Goal: Task Accomplishment & Management: Complete application form

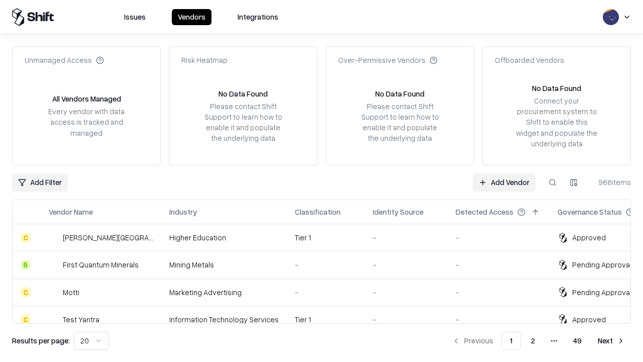
click at [504, 182] on link "Add Vendor" at bounding box center [504, 182] width 63 height 18
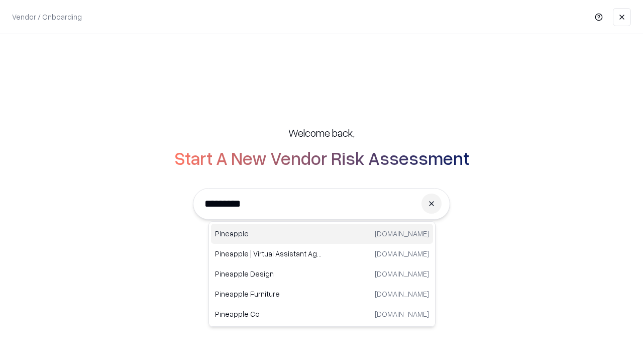
click at [322, 234] on div "Pineapple [DOMAIN_NAME]" at bounding box center [322, 234] width 222 height 20
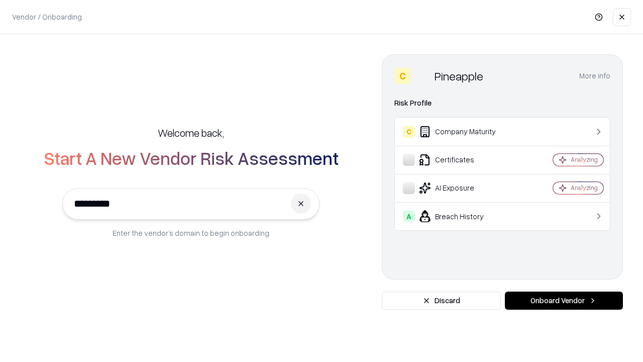
type input "*********"
click at [564, 300] on button "Onboard Vendor" at bounding box center [564, 300] width 118 height 18
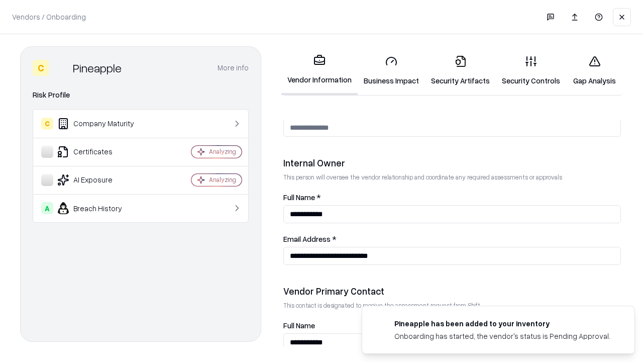
scroll to position [520, 0]
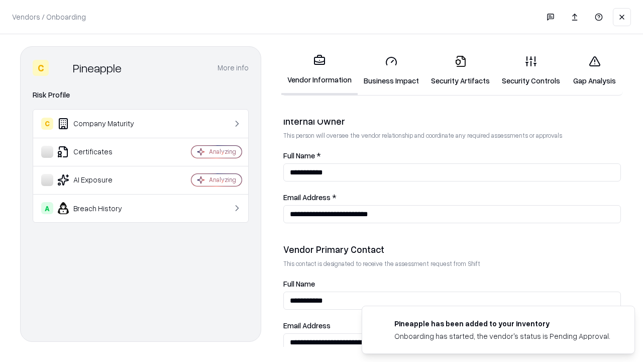
click at [391, 70] on link "Business Impact" at bounding box center [391, 70] width 67 height 47
click at [594, 70] on link "Gap Analysis" at bounding box center [594, 70] width 57 height 47
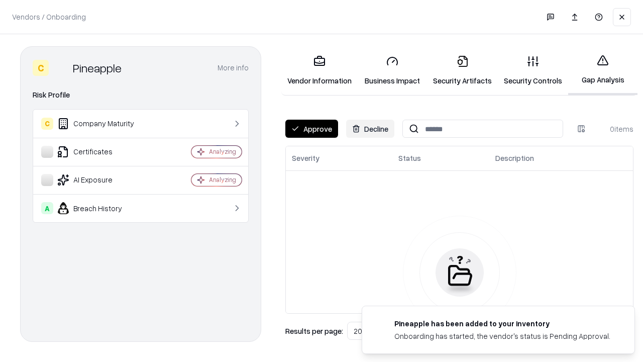
click at [311, 129] on button "Approve" at bounding box center [311, 129] width 53 height 18
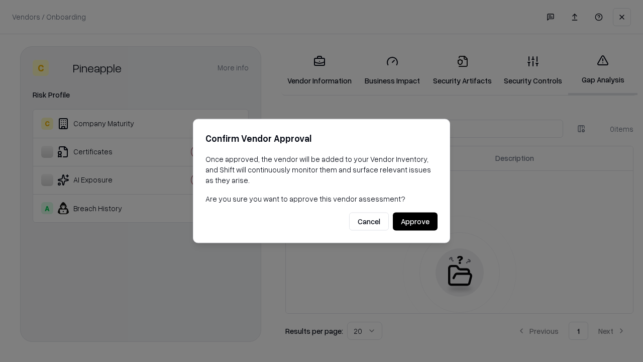
click at [415, 221] on button "Approve" at bounding box center [415, 222] width 45 height 18
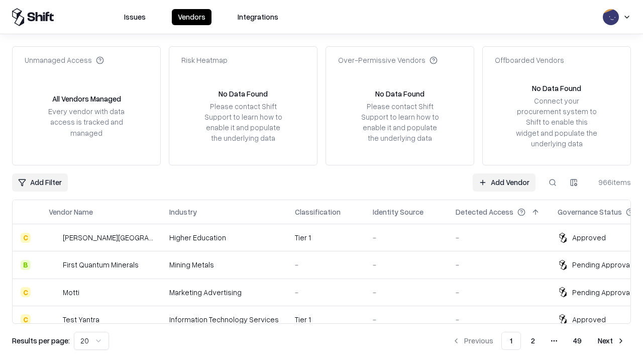
type input "*********"
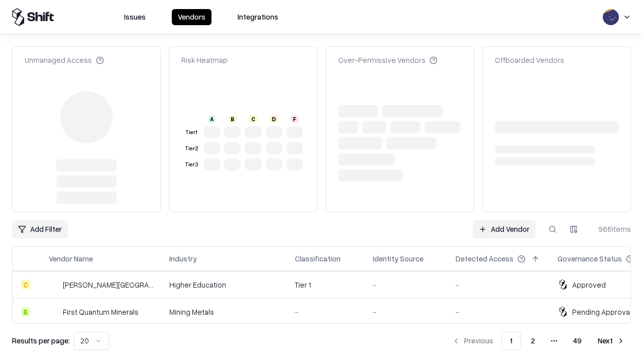
click at [504, 220] on link "Add Vendor" at bounding box center [504, 229] width 63 height 18
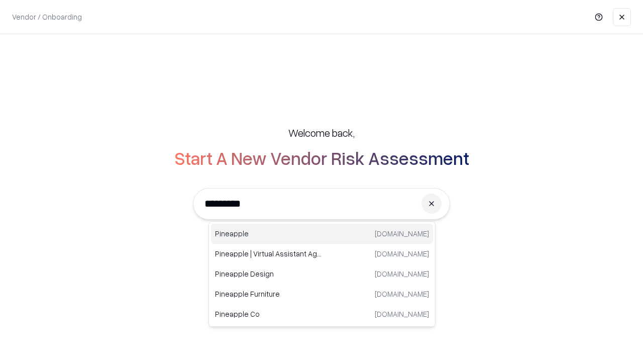
click at [322, 234] on div "Pineapple [DOMAIN_NAME]" at bounding box center [322, 234] width 222 height 20
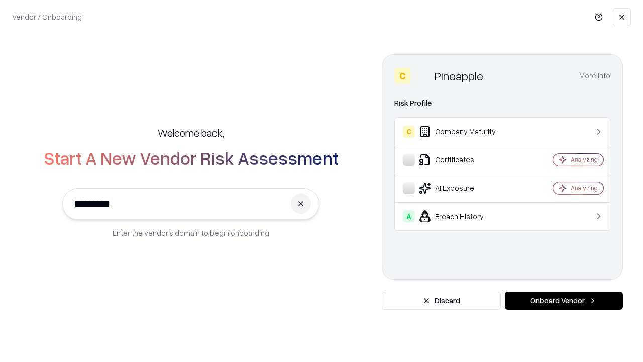
type input "*********"
click at [564, 300] on button "Onboard Vendor" at bounding box center [564, 300] width 118 height 18
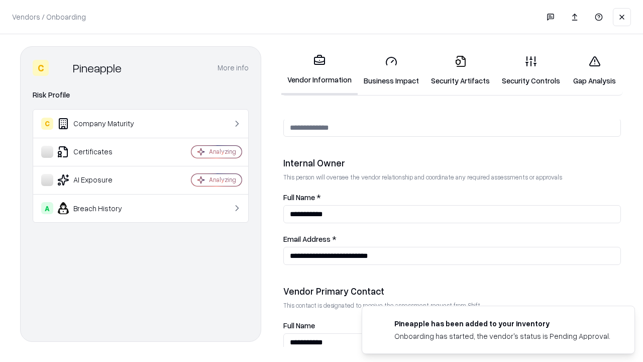
scroll to position [520, 0]
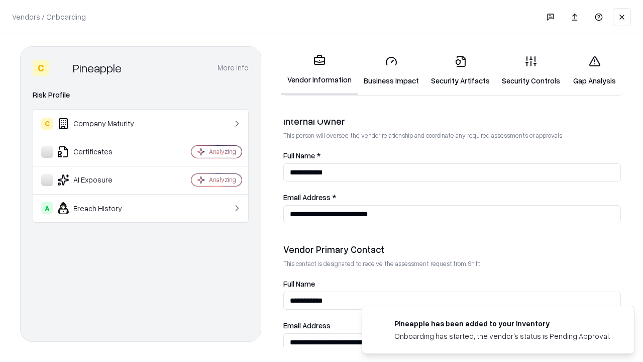
click at [594, 70] on link "Gap Analysis" at bounding box center [594, 70] width 57 height 47
